Goal: Find specific page/section: Find specific page/section

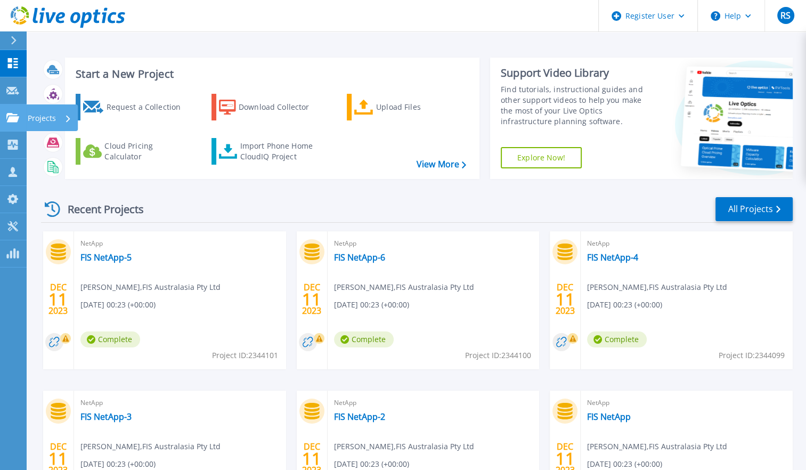
click at [7, 112] on link "Projects Projects" at bounding box center [13, 117] width 27 height 27
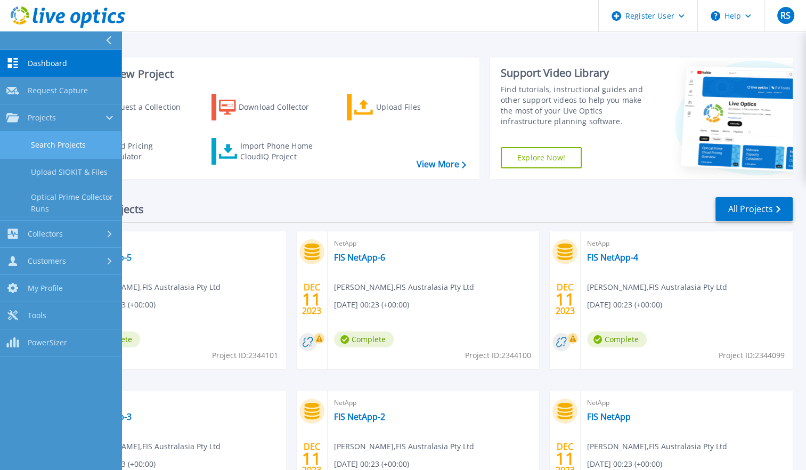
click at [76, 150] on link "Search Projects" at bounding box center [60, 145] width 121 height 27
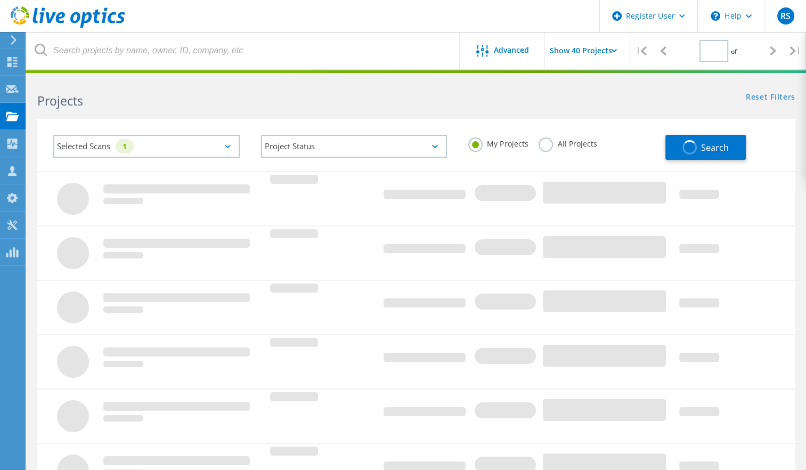
type input "1"
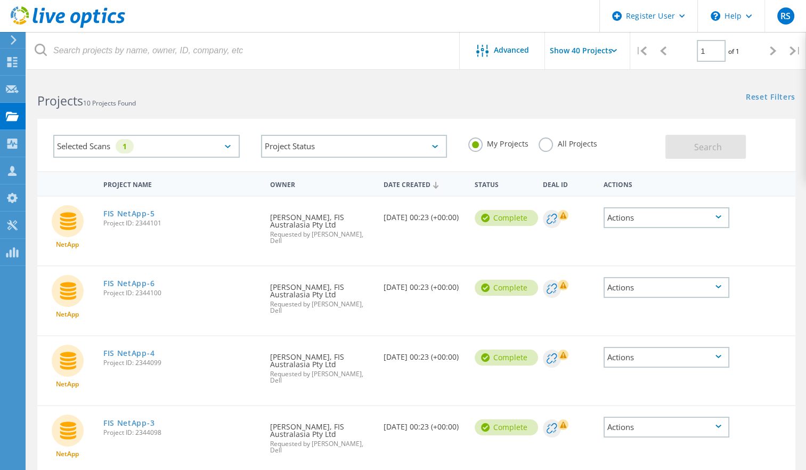
click at [551, 145] on label "All Projects" at bounding box center [568, 142] width 58 height 10
click at [0, 0] on input "All Projects" at bounding box center [0, 0] width 0 height 0
click at [686, 145] on button "Search" at bounding box center [705, 147] width 80 height 24
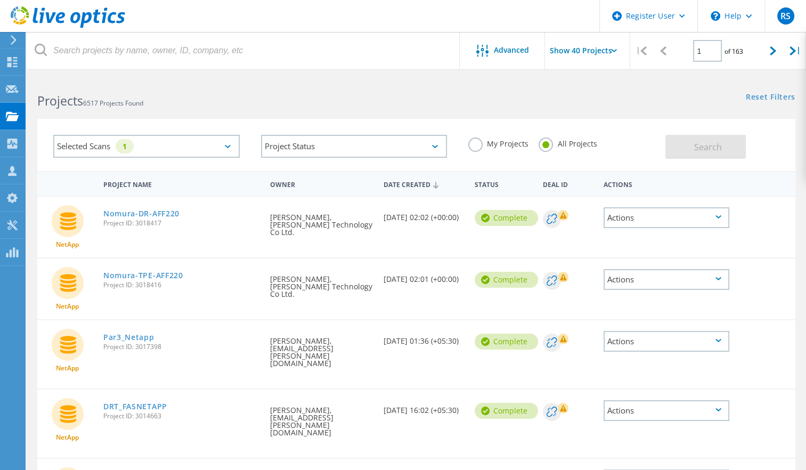
click at [221, 148] on div "Selected Scans 1" at bounding box center [146, 146] width 186 height 23
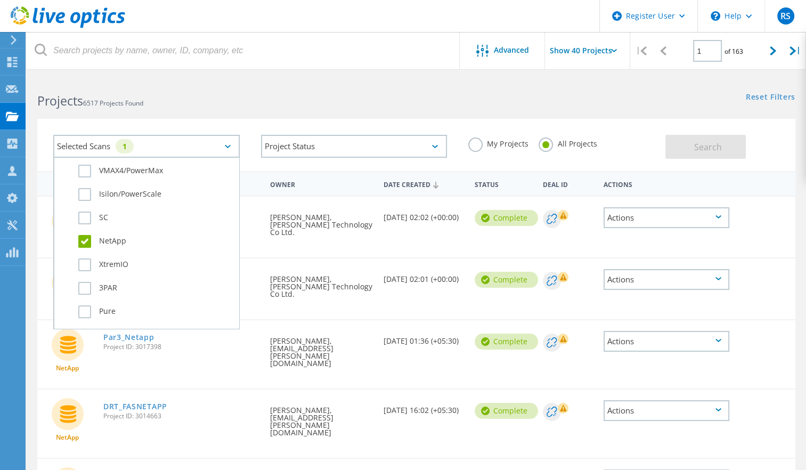
scroll to position [497, 0]
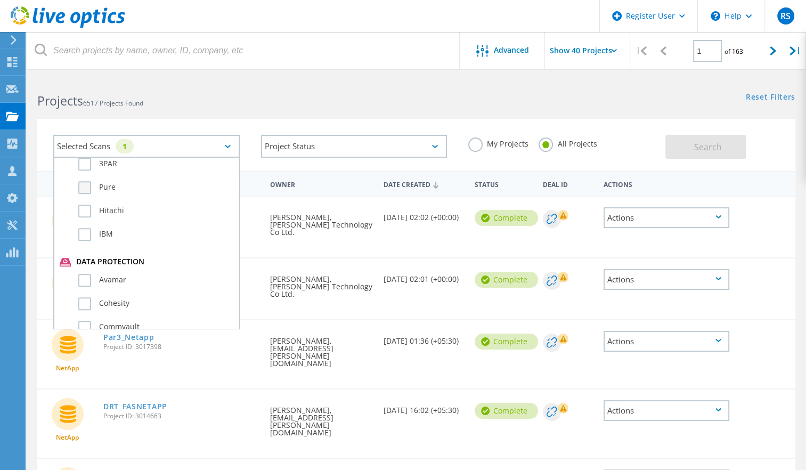
click at [87, 184] on label "Pure" at bounding box center [155, 187] width 155 height 13
click at [0, 0] on input "Pure" at bounding box center [0, 0] width 0 height 0
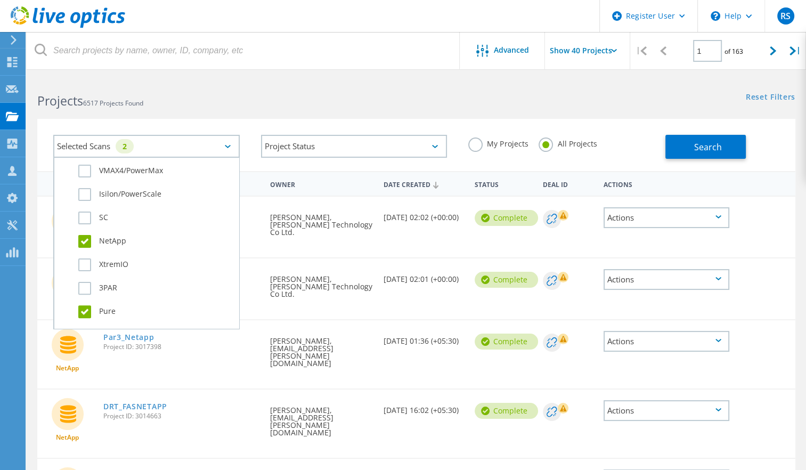
scroll to position [248, 0]
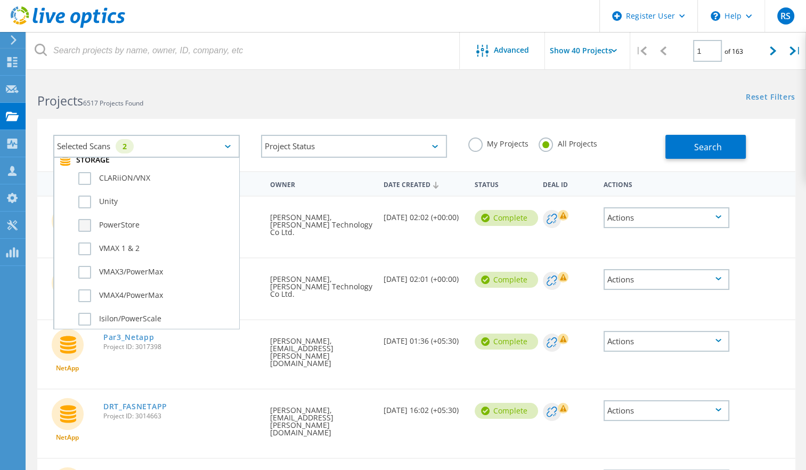
click at [85, 225] on label "PowerStore" at bounding box center [155, 225] width 155 height 13
click at [0, 0] on input "PowerStore" at bounding box center [0, 0] width 0 height 0
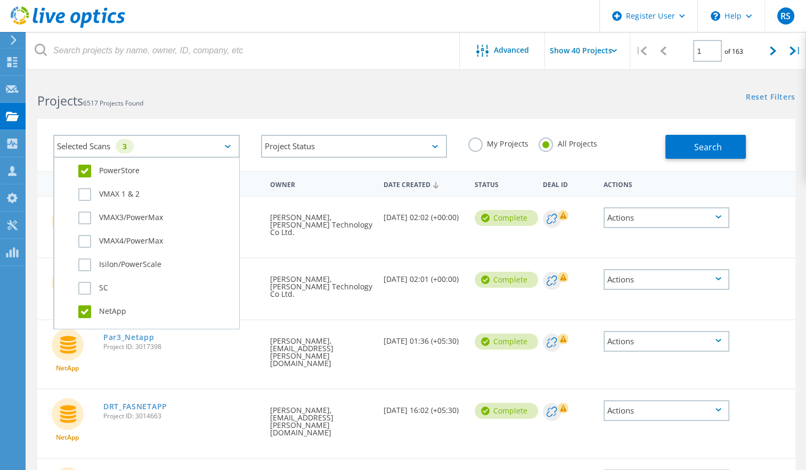
scroll to position [300, 0]
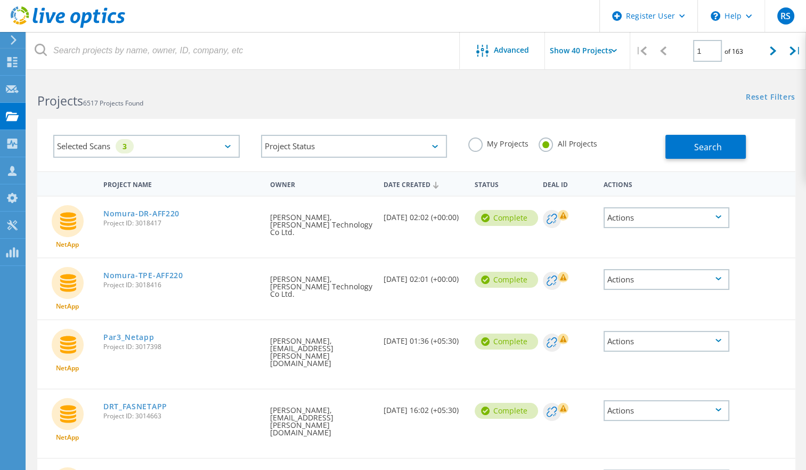
click at [199, 147] on div "Selected Scans 3" at bounding box center [146, 146] width 186 height 23
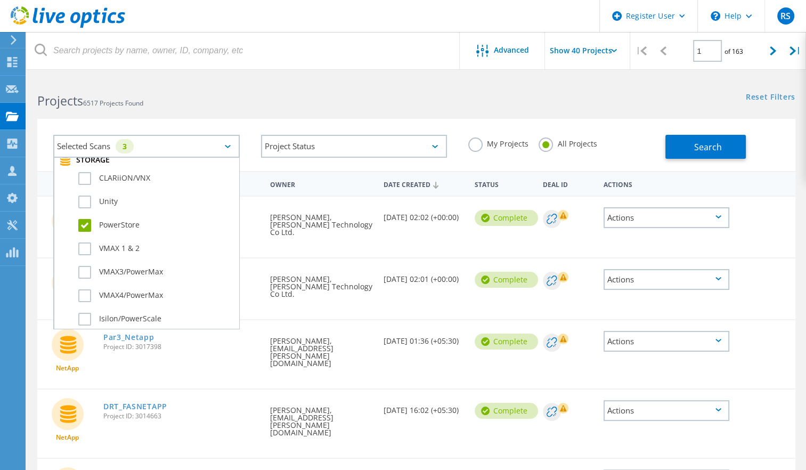
scroll to position [373, 0]
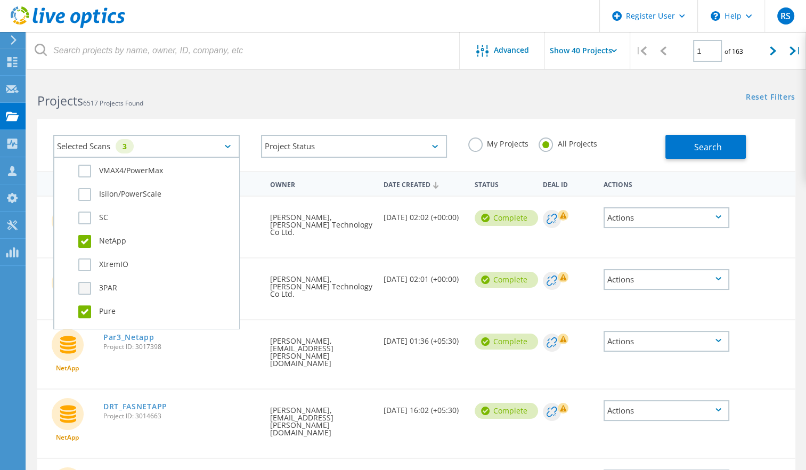
click at [83, 288] on label "3PAR" at bounding box center [155, 288] width 155 height 13
click at [0, 0] on input "3PAR" at bounding box center [0, 0] width 0 height 0
click at [696, 145] on span "Search" at bounding box center [708, 147] width 28 height 12
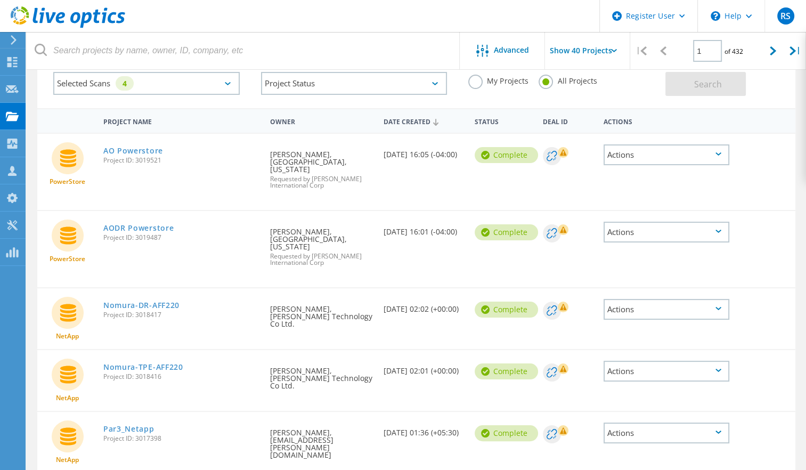
scroll to position [0, 0]
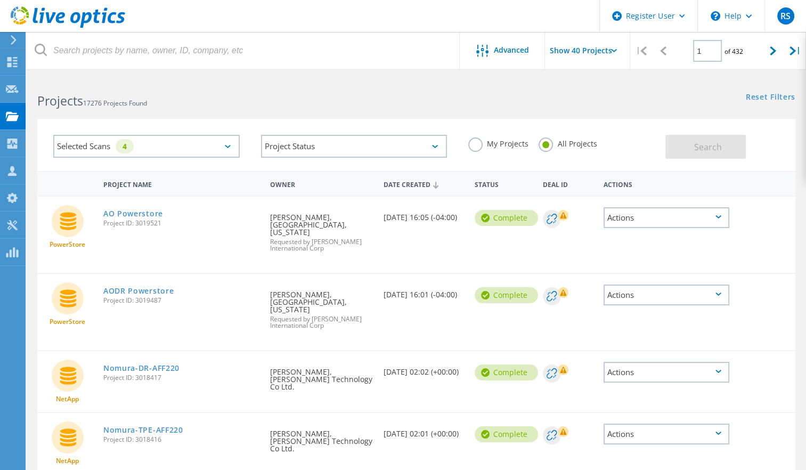
click at [217, 148] on div "Selected Scans 4" at bounding box center [146, 146] width 186 height 23
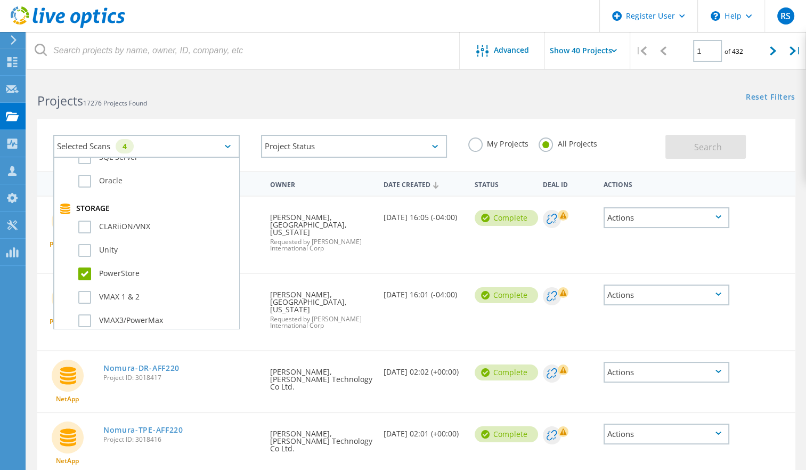
scroll to position [248, 0]
click at [87, 224] on label "PowerStore" at bounding box center [155, 225] width 155 height 13
click at [0, 0] on input "PowerStore" at bounding box center [0, 0] width 0 height 0
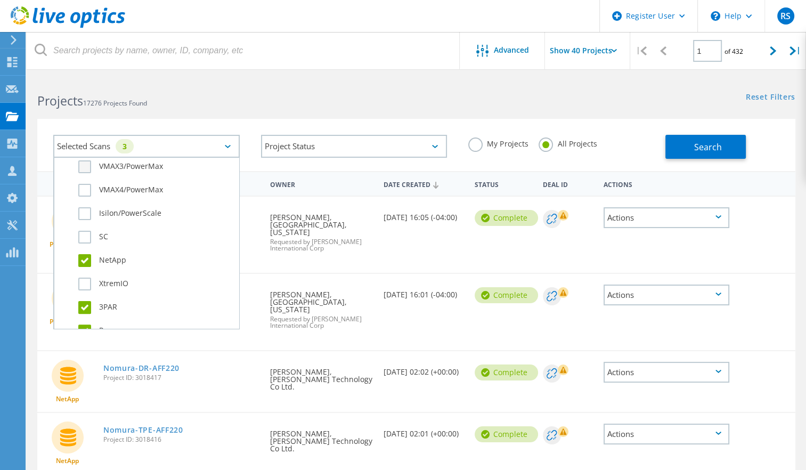
scroll to position [373, 0]
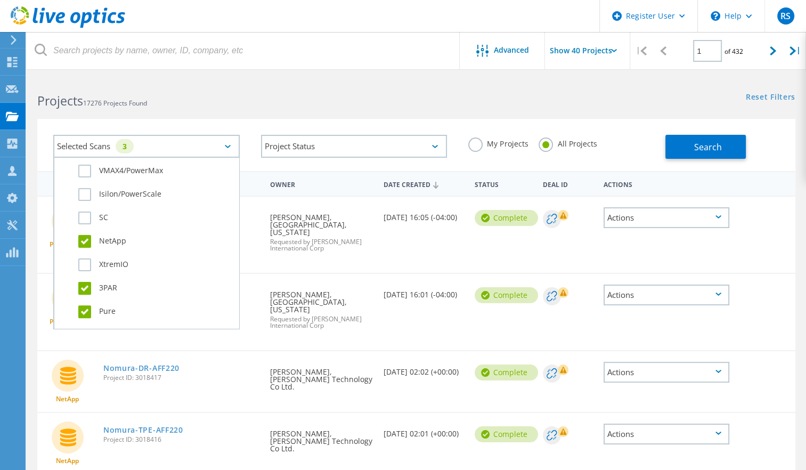
click at [83, 241] on label "NetApp" at bounding box center [155, 241] width 155 height 13
click at [0, 0] on input "NetApp" at bounding box center [0, 0] width 0 height 0
click at [711, 151] on span "Search" at bounding box center [708, 147] width 28 height 12
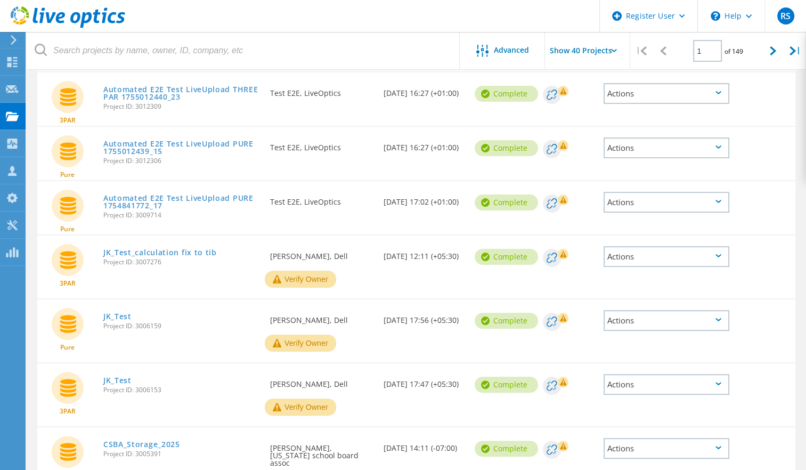
scroll to position [248, 0]
